Goal: Information Seeking & Learning: Learn about a topic

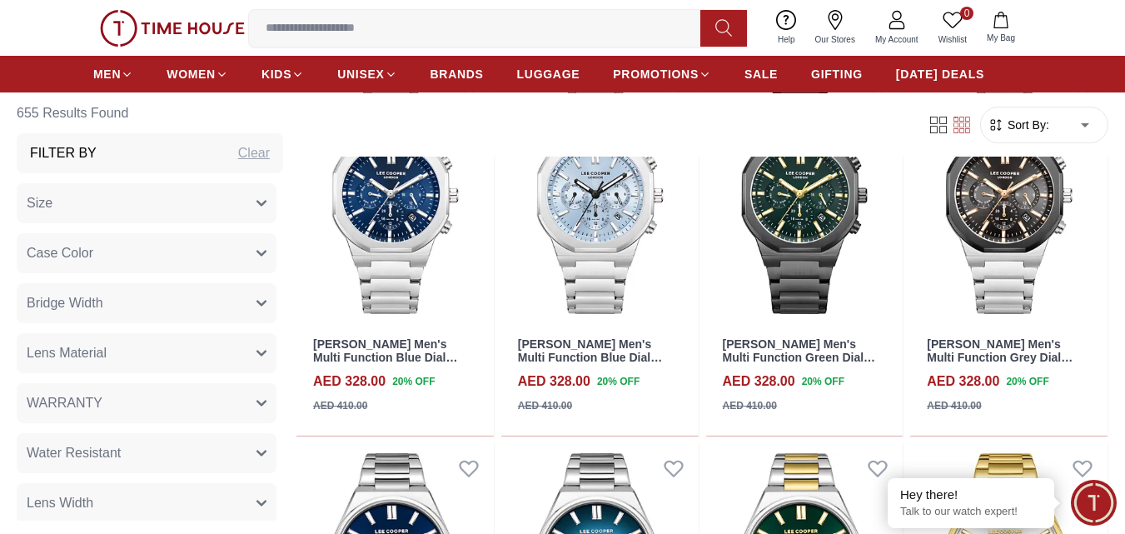
scroll to position [1332, 0]
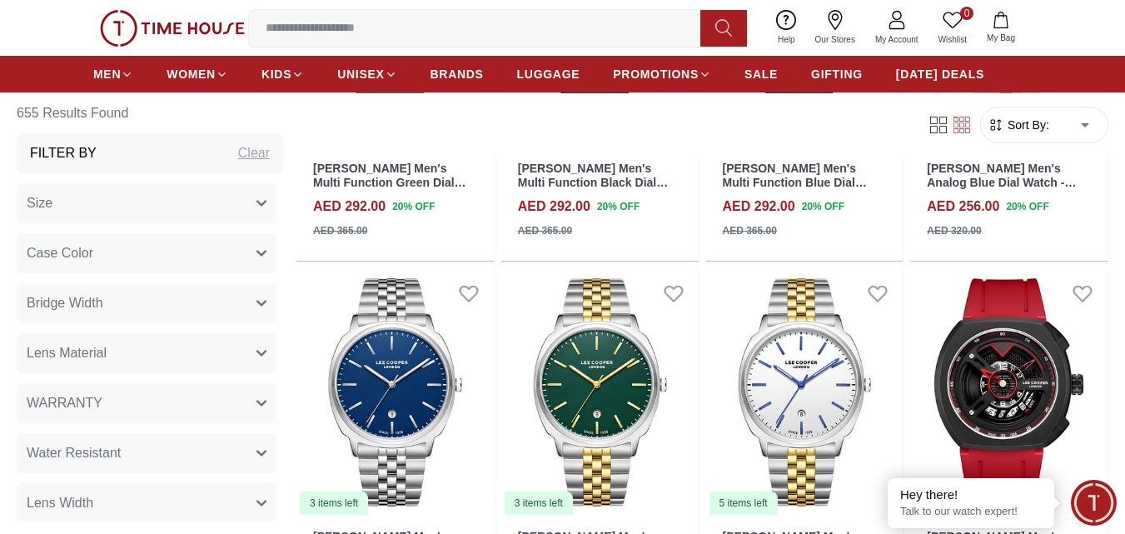
scroll to position [2554, 0]
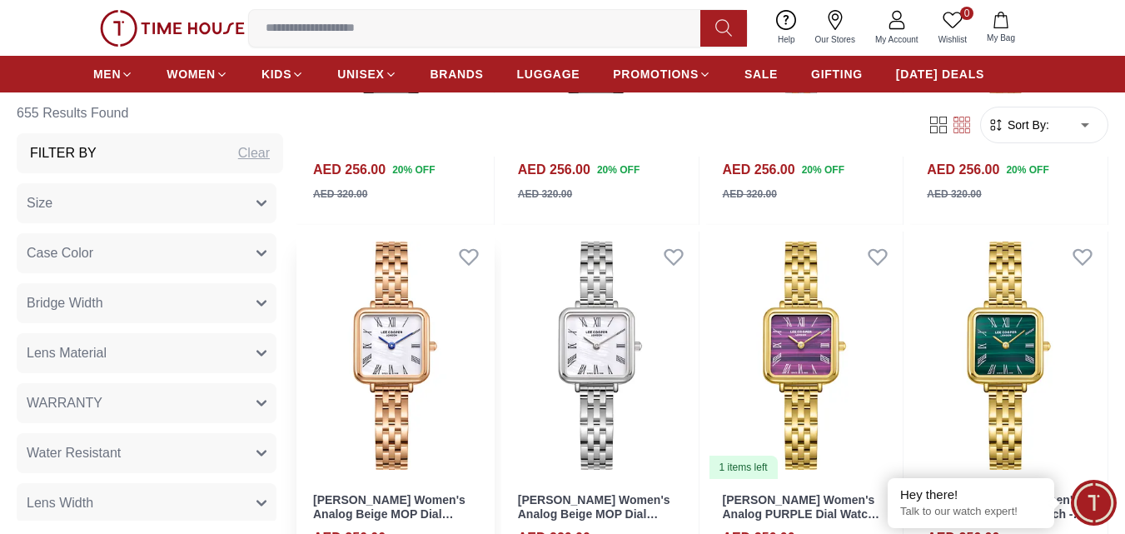
scroll to position [5440, 0]
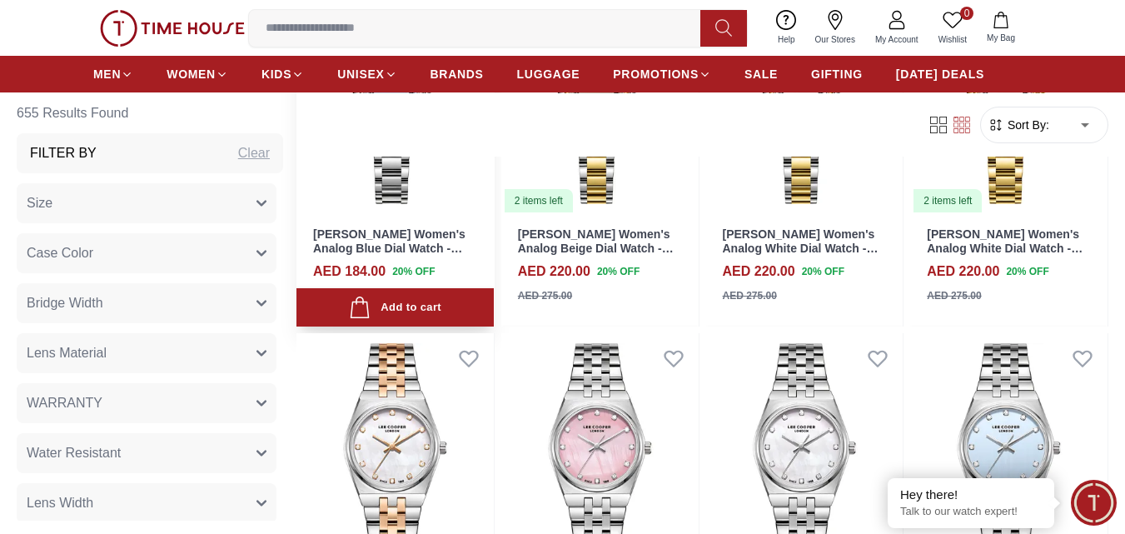
scroll to position [7217, 0]
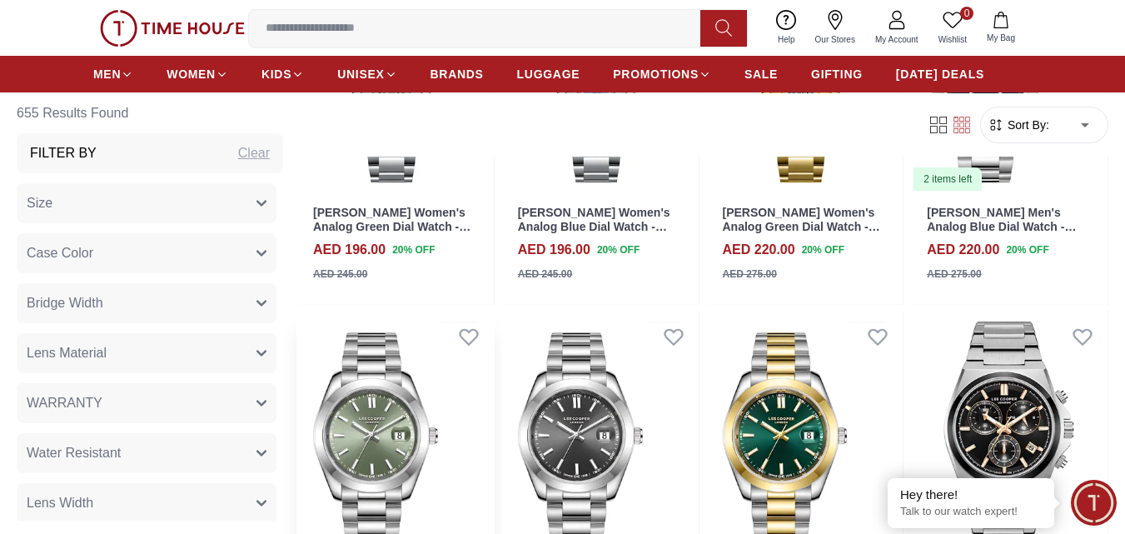
scroll to position [9552, 0]
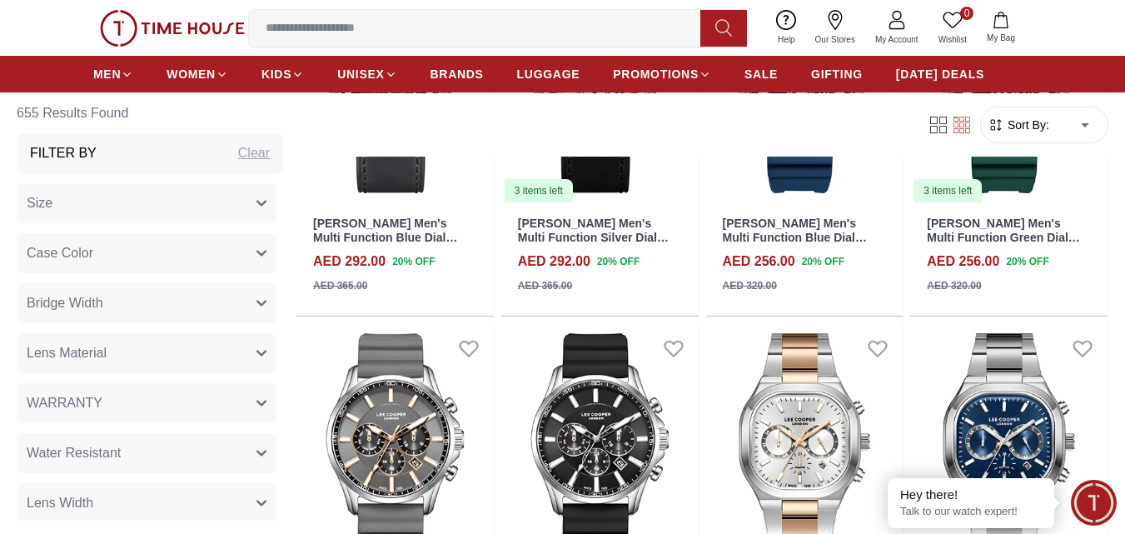
scroll to position [11323, 0]
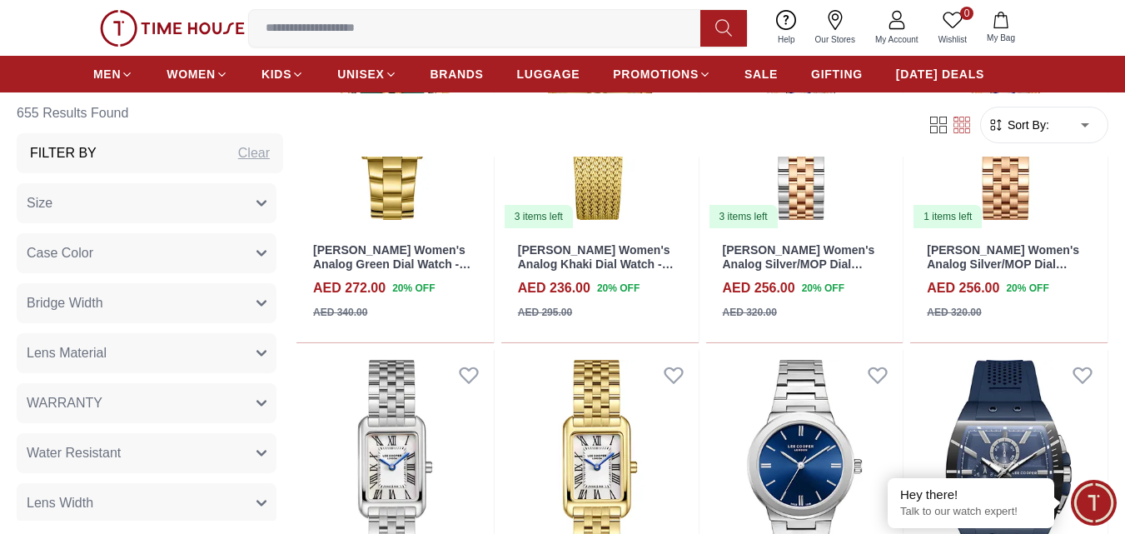
scroll to position [13101, 0]
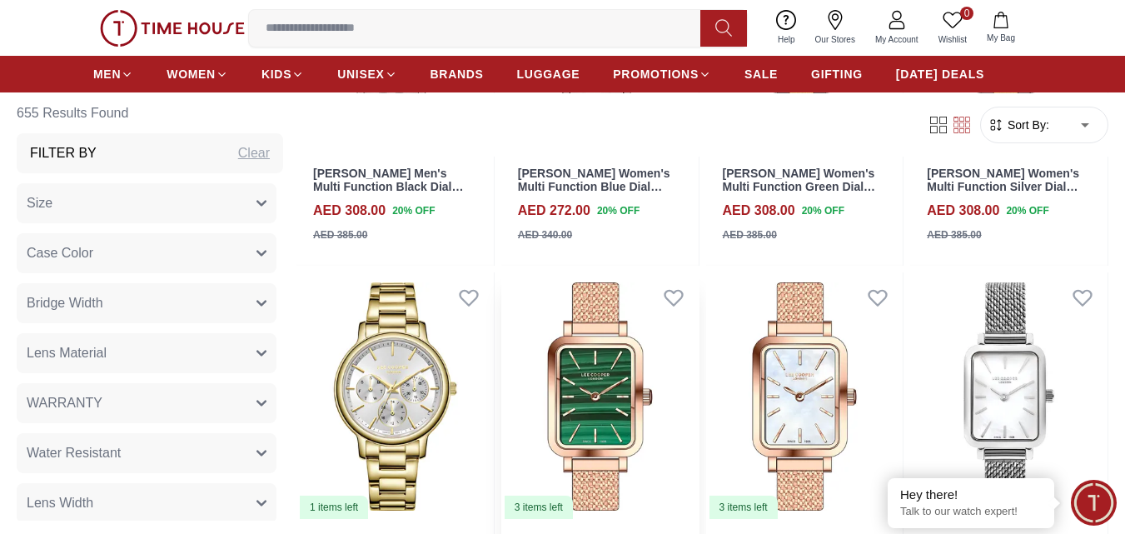
scroll to position [14987, 0]
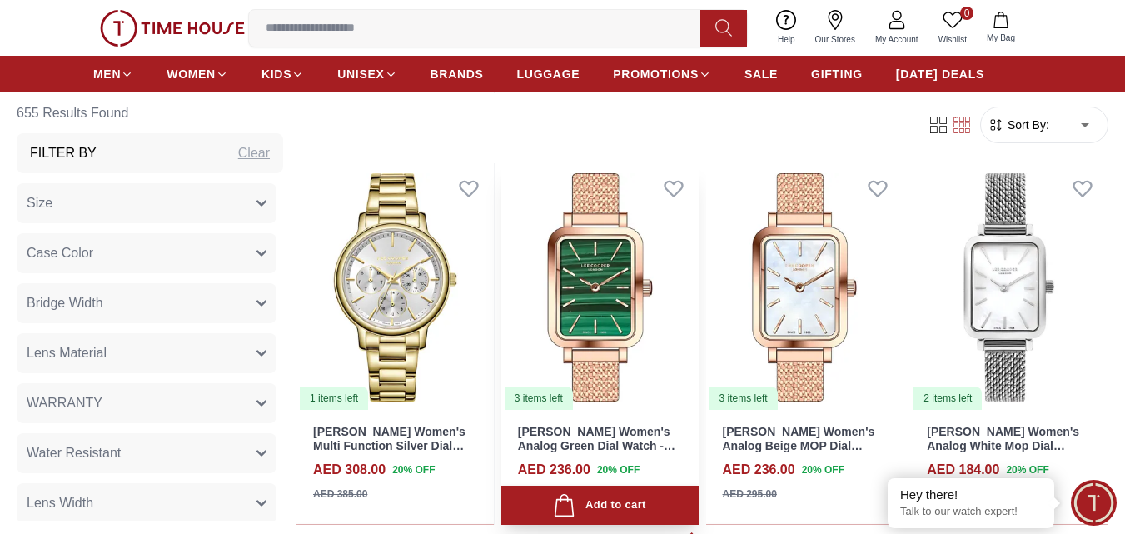
scroll to position [15321, 0]
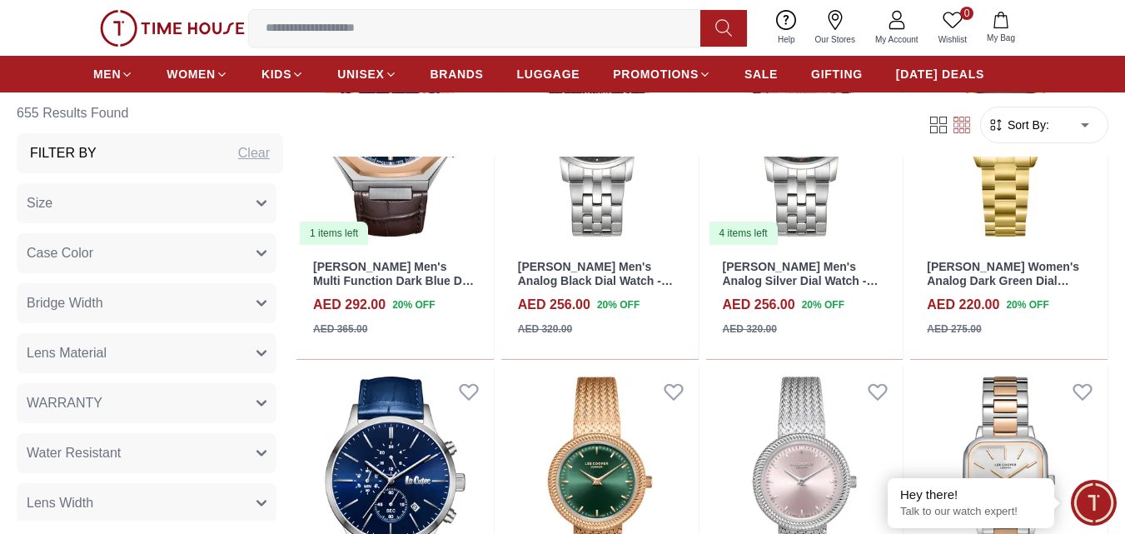
scroll to position [18651, 0]
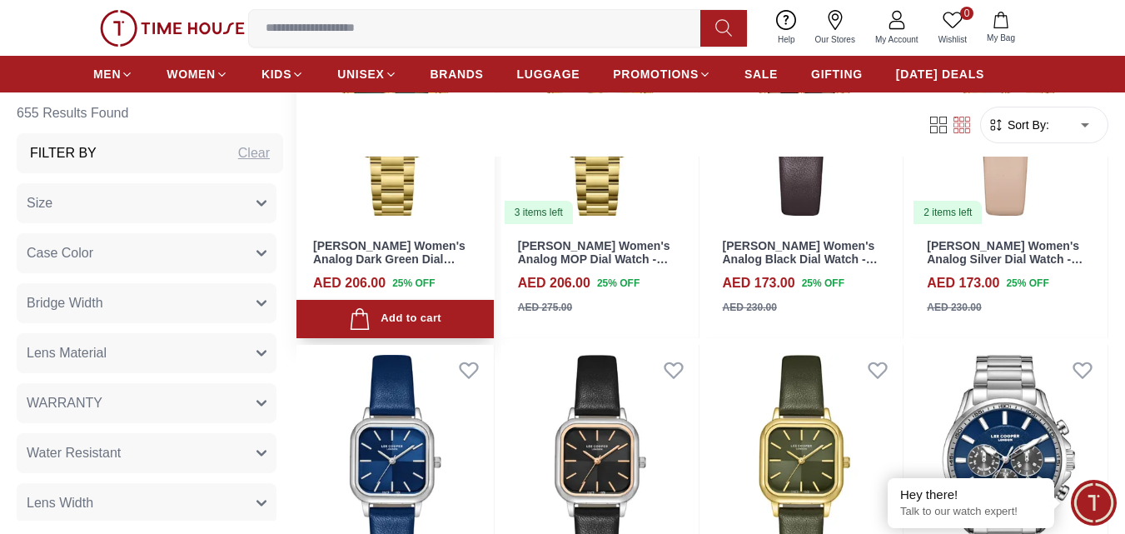
scroll to position [20469, 0]
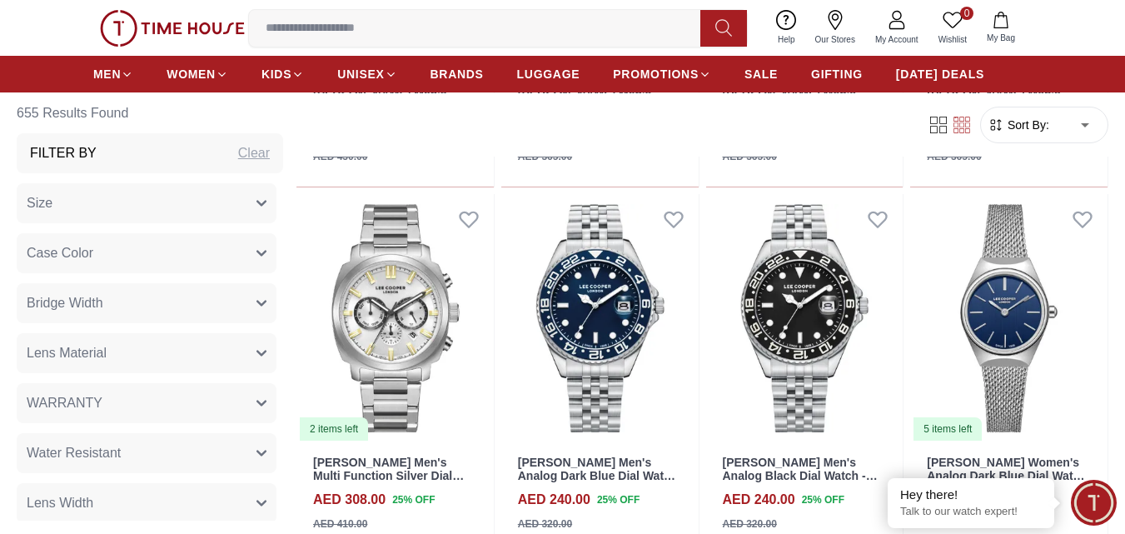
scroll to position [21206, 0]
